Goal: Find contact information: Find contact information

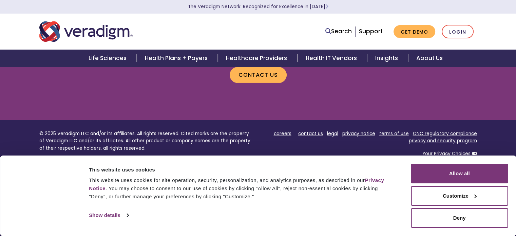
scroll to position [823, 0]
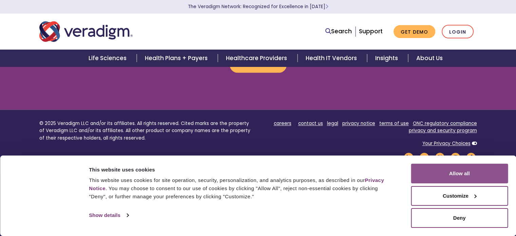
click at [470, 177] on button "Allow all" at bounding box center [459, 174] width 97 height 20
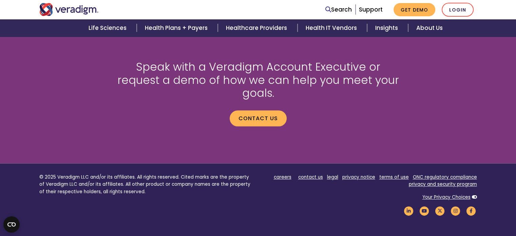
scroll to position [794, 0]
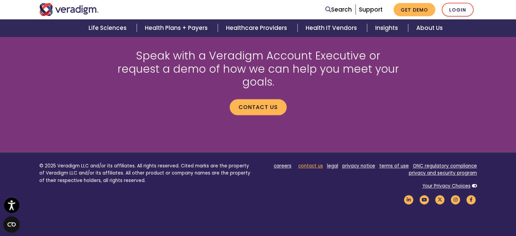
click at [319, 163] on link "contact us" at bounding box center [310, 166] width 25 height 6
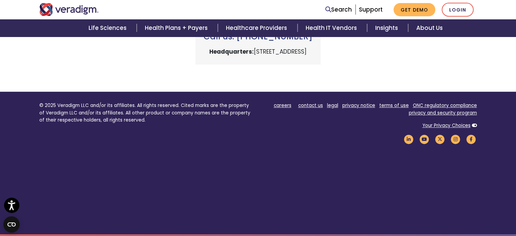
scroll to position [351, 0]
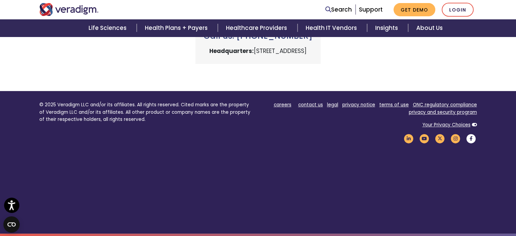
click at [470, 138] on icon "Veradigm Facebook Link" at bounding box center [472, 138] width 12 height 9
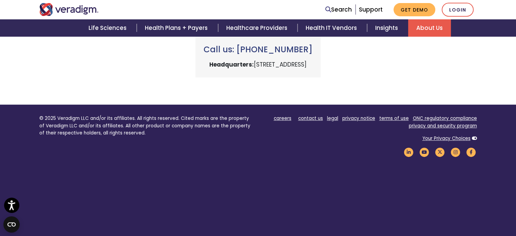
click at [417, 28] on link "About Us" at bounding box center [429, 27] width 43 height 17
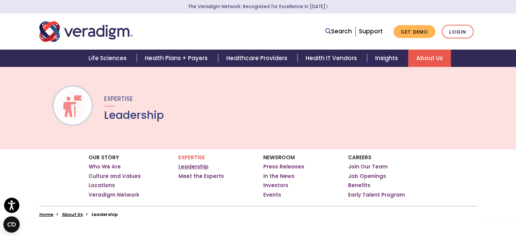
click at [196, 168] on link "Leadership" at bounding box center [194, 166] width 30 height 7
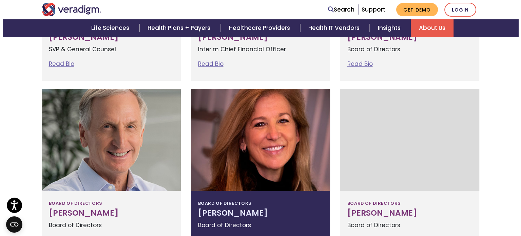
scroll to position [543, 0]
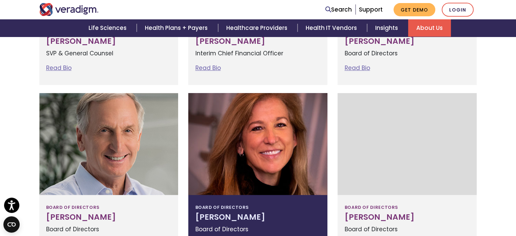
click at [263, 134] on div at bounding box center [257, 144] width 139 height 102
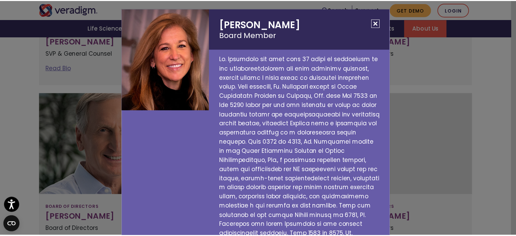
scroll to position [0, 0]
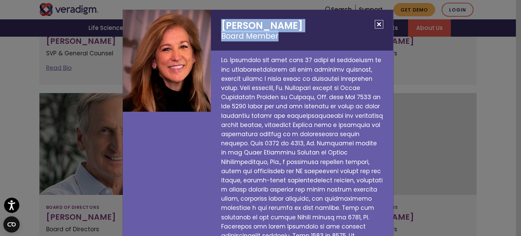
drag, startPoint x: 284, startPoint y: 36, endPoint x: 218, endPoint y: 26, distance: 66.2
click at [218, 26] on h2 "[PERSON_NAME] Board Member" at bounding box center [302, 30] width 182 height 41
copy h2 "[PERSON_NAME] Board Member"
click at [377, 24] on button "Close" at bounding box center [379, 24] width 8 height 8
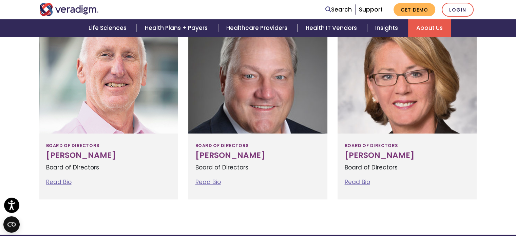
scroll to position [911, 0]
